Goal: Answer question/provide support: Share knowledge or assist other users

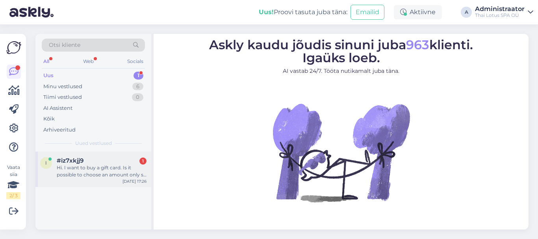
click at [103, 159] on div "#iz7xkjj9 1" at bounding box center [102, 160] width 90 height 7
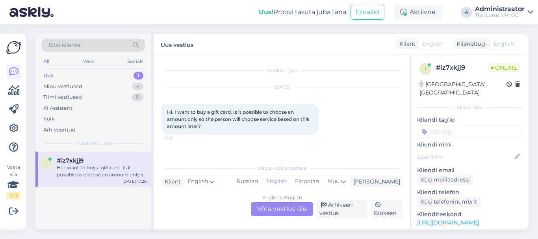
click at [286, 210] on div "English to English Võta vestlus üle" at bounding box center [282, 209] width 62 height 14
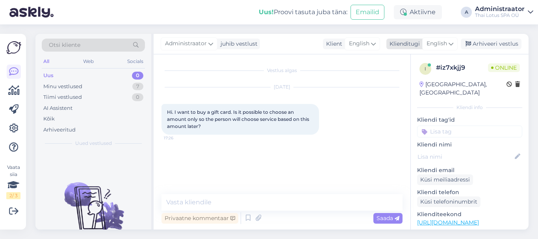
click at [449, 42] on icon at bounding box center [451, 43] width 5 height 9
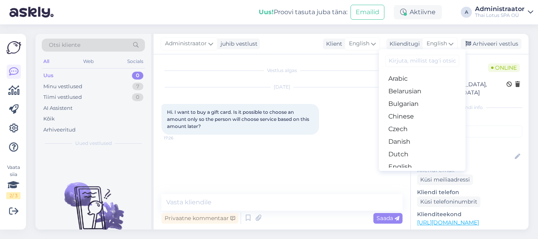
click at [417, 62] on input at bounding box center [422, 61] width 74 height 12
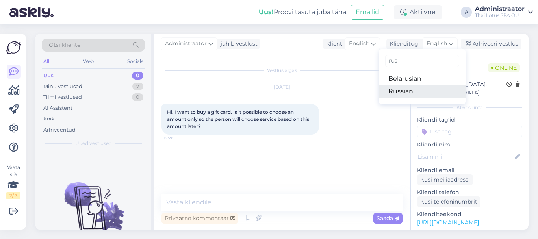
type input "rus"
click at [415, 94] on link "Russian" at bounding box center [422, 91] width 87 height 13
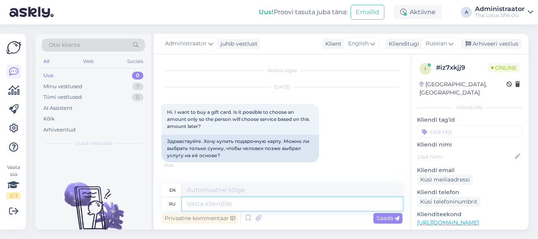
click at [203, 206] on textarea at bounding box center [292, 203] width 221 height 13
type textarea "Hello!"
type textarea "Hello"
type textarea "Hello!"
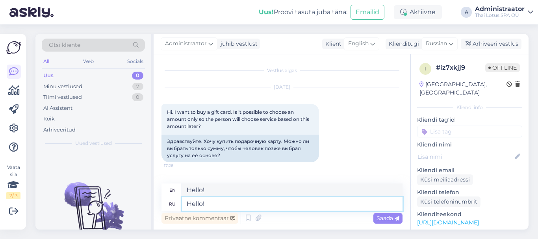
paste textarea "Gift Card as a gift-envelope can be purchased on-site at our salon! For those w…"
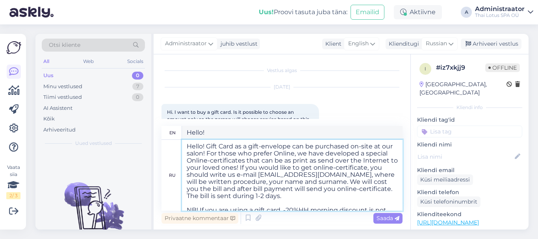
scroll to position [39, 0]
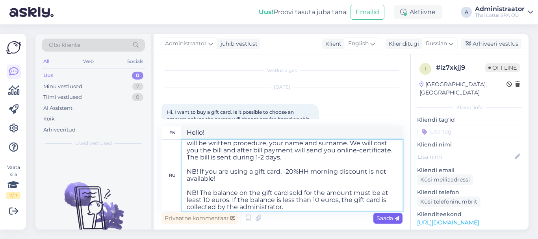
type textarea "Hello! Gift Card as a gift-envelope can be purchased on-site at our salon! For …"
click at [384, 216] on span "Saada" at bounding box center [387, 218] width 23 height 7
type textarea "Hello! Gift Card as a gift-envelope can be purchased on-site at our salon! For …"
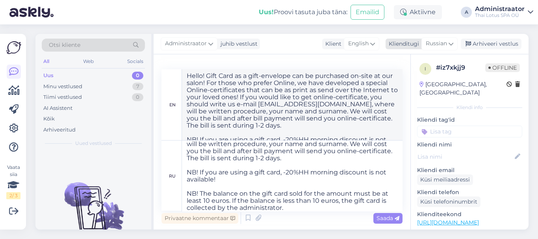
click at [451, 43] on icon at bounding box center [451, 43] width 5 height 9
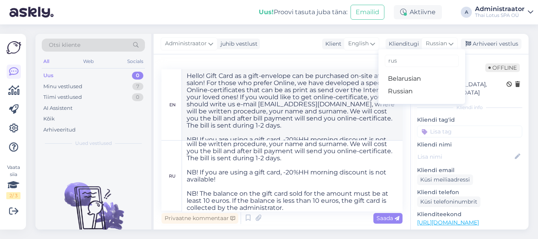
click at [447, 28] on div "Otsi kliente All Web Socials Uus 0 Minu vestlused 7 Tiimi vestlused 0 AI Assist…" at bounding box center [284, 131] width 507 height 215
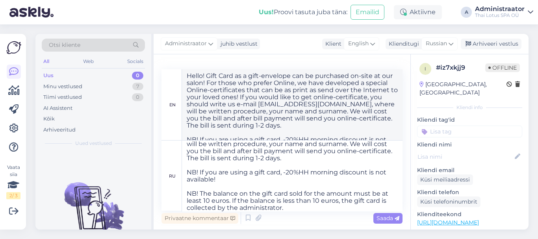
click at [113, 165] on div "Uued vestlused tulevad siia." at bounding box center [93, 191] width 116 height 78
click at [400, 57] on div "Vestlus algas [DATE] Hi. I want to buy a gift card. Is it possible to choose an…" at bounding box center [282, 141] width 257 height 175
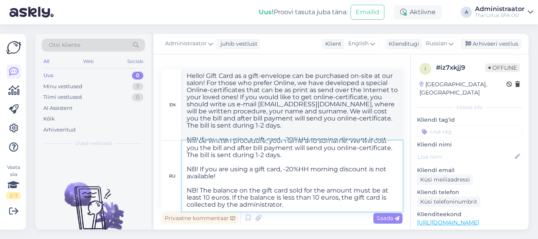
scroll to position [0, 0]
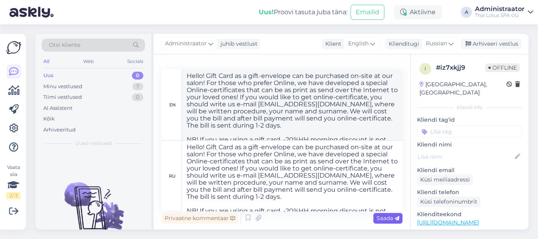
click at [381, 218] on span "Saada" at bounding box center [387, 218] width 23 height 7
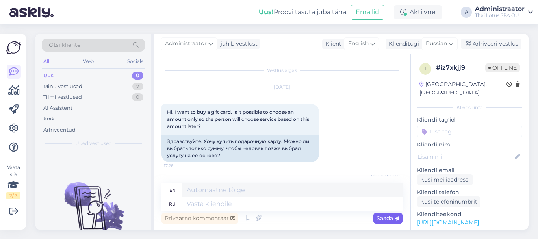
scroll to position [254, 0]
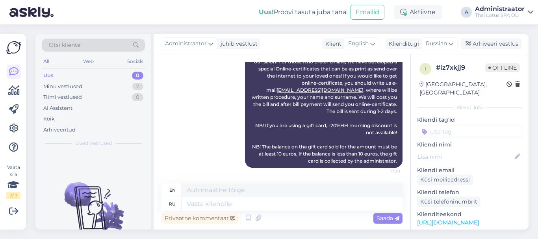
click at [283, 44] on div "Administraator juhib vestlust Klient English Klienditugi Russian rus Belarusian…" at bounding box center [341, 44] width 375 height 20
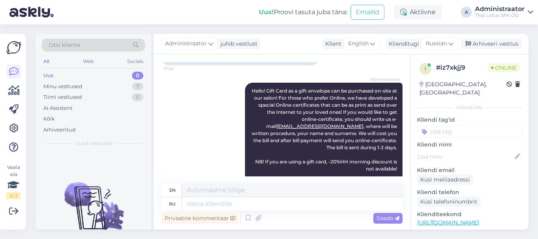
scroll to position [18, 0]
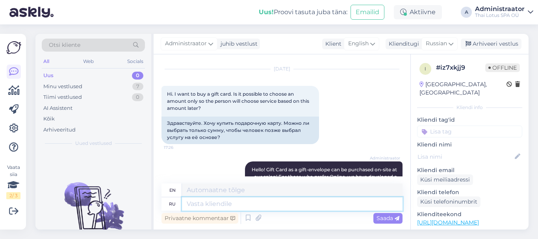
click at [244, 204] on textarea at bounding box center [292, 203] width 221 height 13
type textarea "можете"
type textarea "you can"
type textarea "м"
type textarea "Vjötnt"
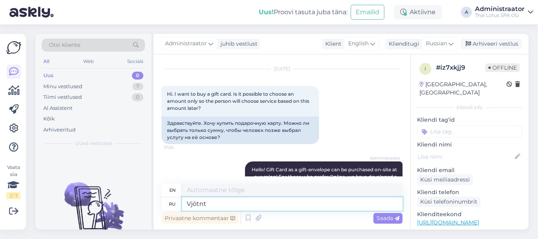
type textarea "Vjotnt"
type textarea "V"
type textarea "Можете"
type textarea "You can"
type textarea "Можете преобрести"
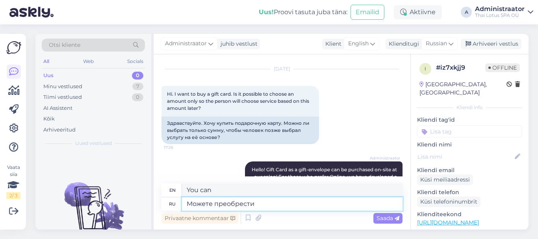
type textarea "You can buy"
type textarea "Можете пр"
type textarea "You can pr"
type textarea "Можете прио"
type textarea "Can you please"
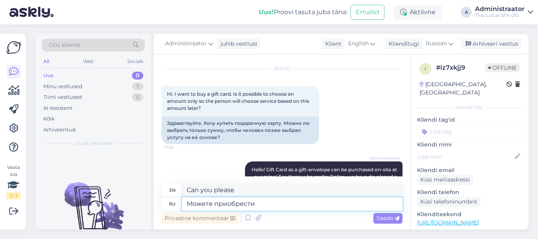
type textarea "Можете приобрести"
type textarea "You can purchase"
type textarea "Можете приобрести по"
type textarea "You can purchase at"
type textarea "Можете приобрести подарочную"
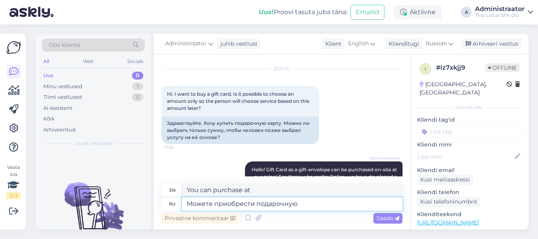
type textarea "You can buy a gift"
type textarea "Можете приобрести подарочную карту"
type textarea "You can purchase a gift card"
type textarea "Можете приобрести подарочную карту на"
type textarea "You can purchase a gift card at"
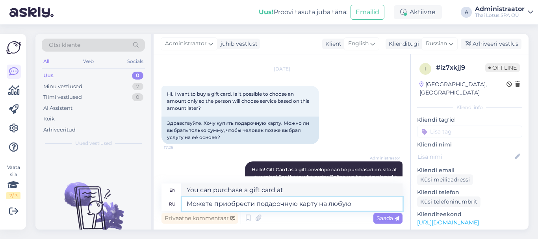
type textarea "Можете приобрести подарочную карту на любую"
type textarea "You can purchase a gift card for any"
type textarea "Можете приобрести подарочную карту на любую сумму"
type textarea "You can purchase a gift card for any amount"
type textarea "Можете приобрести подарочную карту на любую сумму у"
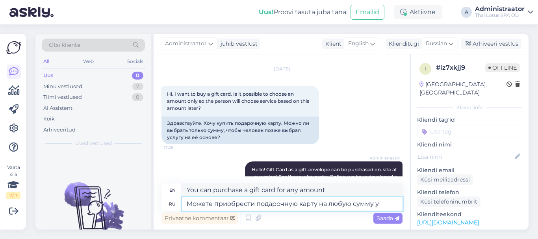
type textarea "You can purchase a gift card for any amount from"
type textarea "Можете приобрести подарочную карту на любую сумму у нас"
type textarea "You can purchase a gift card for any amount from us"
type textarea "Можете приобрести подарочную карту на любую сумму у нас в с"
type textarea "You can purchase a gift card for any amount from us at"
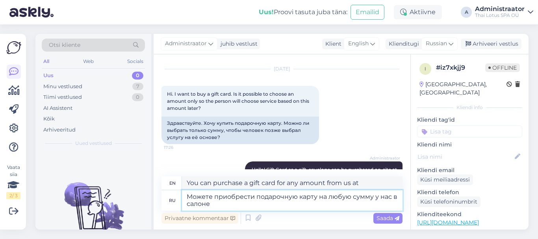
type textarea "Можете приобрести подарочную карту на любую сумму у нас в [GEOGRAPHIC_DATA]"
type textarea "You can purchase a gift card for any amount in our salon."
type textarea "Можете приобрести подарочную карту на любую сумму у нас в [GEOGRAPHIC_DATA]"
click at [381, 218] on span "Saada" at bounding box center [387, 218] width 23 height 7
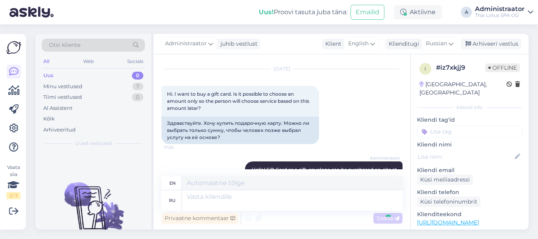
scroll to position [309, 0]
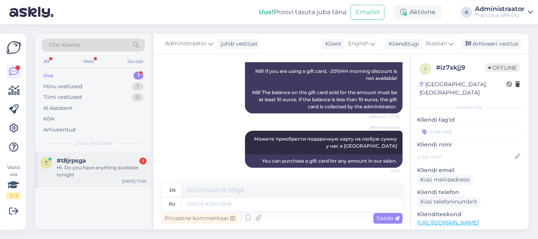
click at [80, 168] on div "Hi. Do you have anything available tonight" at bounding box center [102, 171] width 90 height 14
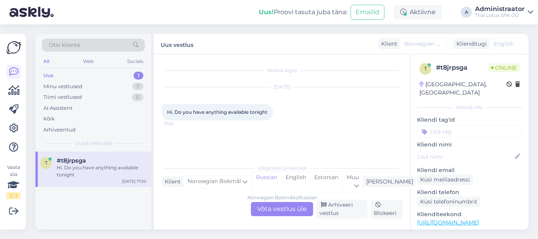
click at [265, 208] on div "Norwegian Bokmål to Russian Võta vestlus üle" at bounding box center [282, 209] width 62 height 14
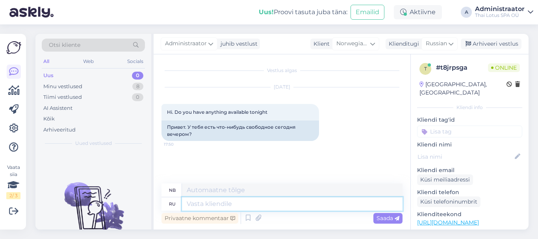
click at [278, 204] on textarea at bounding box center [292, 203] width 221 height 13
type textarea "Гтащкегтфеудн"
type textarea "Gtashkegtfeudn"
type textarea "Г"
type textarea "Hello"
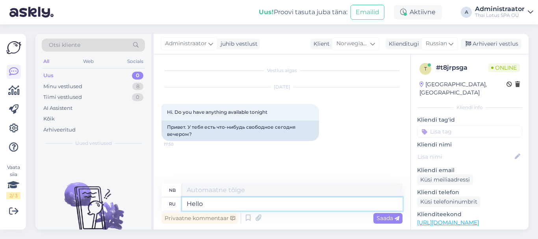
type textarea "Hallo"
type textarea "Hello!"
type textarea "Hallo!"
type textarea "Hello! Unfortunately"
type textarea "Hallo! Dessverre"
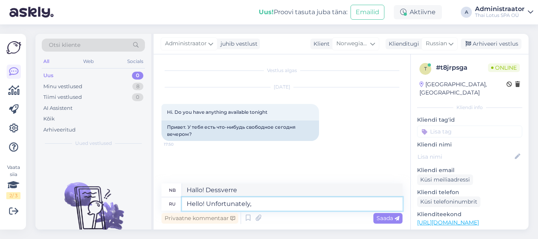
type textarea "Hello! Unfortunately,"
type textarea "Hallo! Dessverre,"
type textarea "Hello! Unfortunately, not."
type textarea "Hallo! Dessverre ikke."
type textarea "Hello! Unfortunately, not. We a"
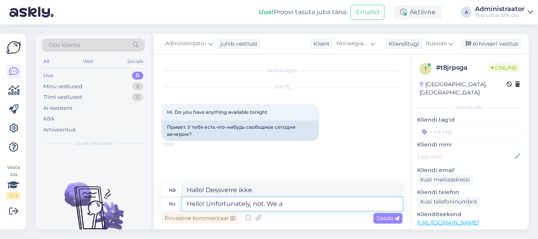
type textarea "Hallo! Dessverre ikke. Vi"
type textarea "Hello! Unfortunately, not. We are"
type textarea "Hallo! Dessverre ikke. Det er vi."
type textarea "Hello! Unfortunately, not. We are fully"
type textarea "Hallo! Dessverre ikke. Vi er fullt ut"
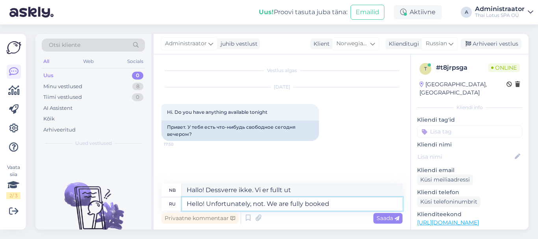
type textarea "Hello! Unfortunately, not. We are fully booked."
type textarea "Hallo! Dessverre ikke. Vi er fullbooket."
type textarea "Hello! Unfortunately, not. We are fully booked."
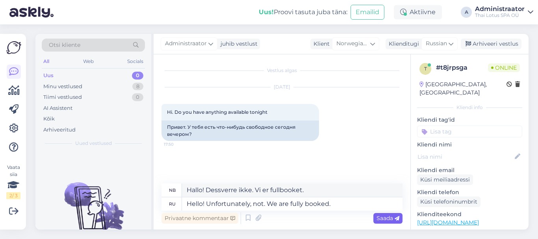
click at [382, 220] on span "Saada" at bounding box center [387, 218] width 23 height 7
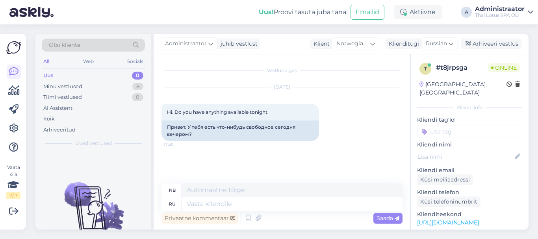
scroll to position [20, 0]
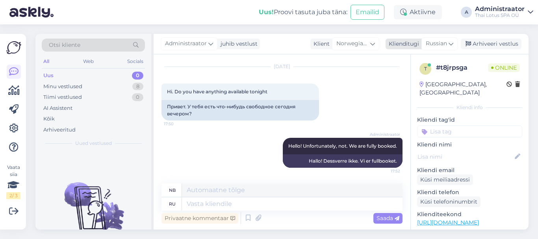
click at [451, 45] on icon at bounding box center [451, 43] width 5 height 9
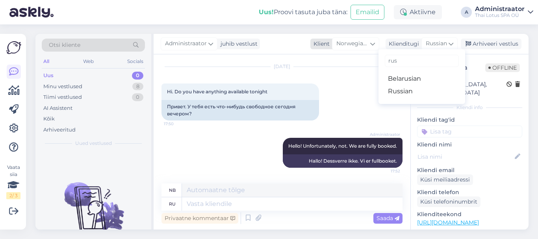
click at [374, 43] on icon at bounding box center [372, 43] width 5 height 9
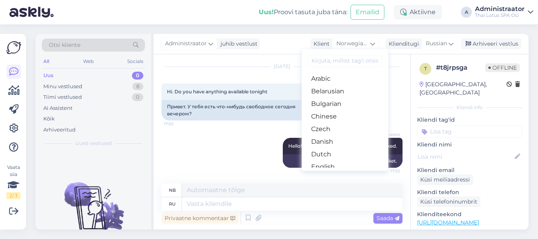
click at [356, 61] on input at bounding box center [345, 61] width 74 height 12
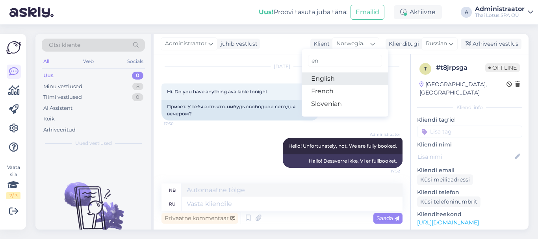
type input "en"
click at [333, 76] on link "English" at bounding box center [345, 78] width 87 height 13
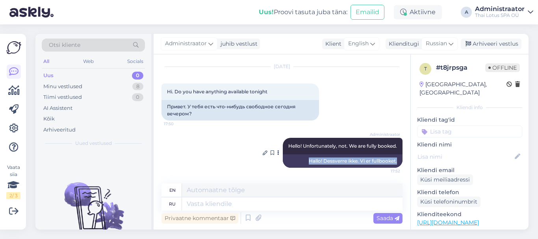
drag, startPoint x: 391, startPoint y: 146, endPoint x: 272, endPoint y: 146, distance: 119.3
click at [283, 146] on div "Administraator Hello! Unfortunately, not. We are fully booked. 17:52 Hallo! Des…" at bounding box center [343, 153] width 120 height 30
click at [263, 152] on icon at bounding box center [265, 152] width 5 height 5
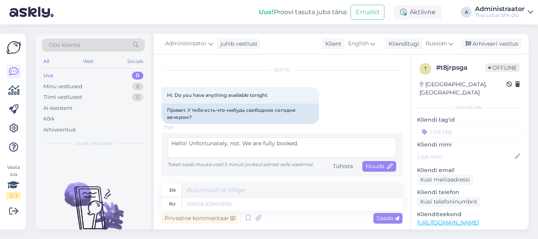
scroll to position [17, 0]
drag, startPoint x: 306, startPoint y: 144, endPoint x: 142, endPoint y: 146, distance: 164.2
click at [142, 146] on div "Otsi kliente All Web Socials Uus 0 Minu vestlused 8 Tiimi vestlused 0 AI Assist…" at bounding box center [281, 132] width 493 height 196
click at [315, 143] on textarea "Hello! Unfortunately, not. We are fully booked." at bounding box center [282, 147] width 228 height 20
click at [230, 143] on textarea "Hello! Unfortunately, not. We are fully booked." at bounding box center [282, 147] width 228 height 20
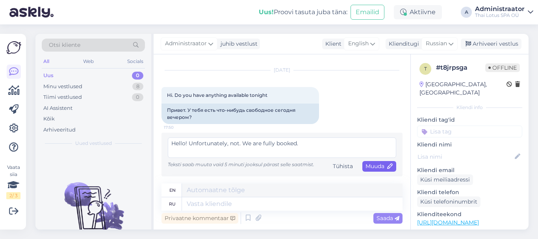
type textarea "Hello! Unfortunately, not. We are fully booked."
click at [369, 166] on span "Muuda" at bounding box center [379, 166] width 28 height 7
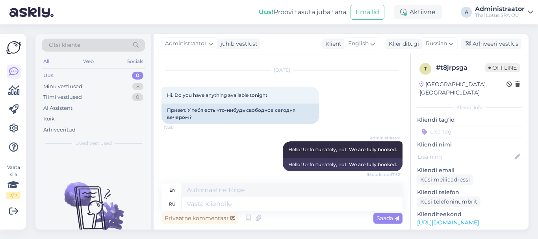
click at [349, 87] on div "[DATE] Hi. Do you have anything available tonight 17:50 Привет. У тебя есть что…" at bounding box center [281, 97] width 241 height 71
